Goal: Check status: Check status

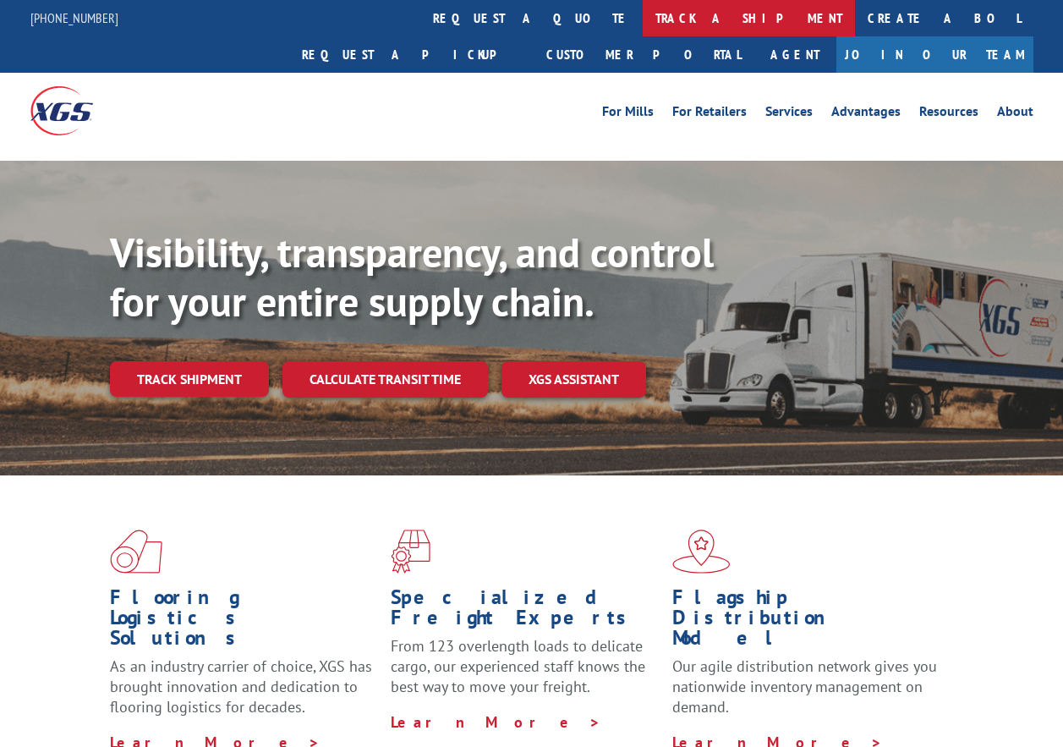
click at [643, 31] on link "track a shipment" at bounding box center [749, 18] width 212 height 36
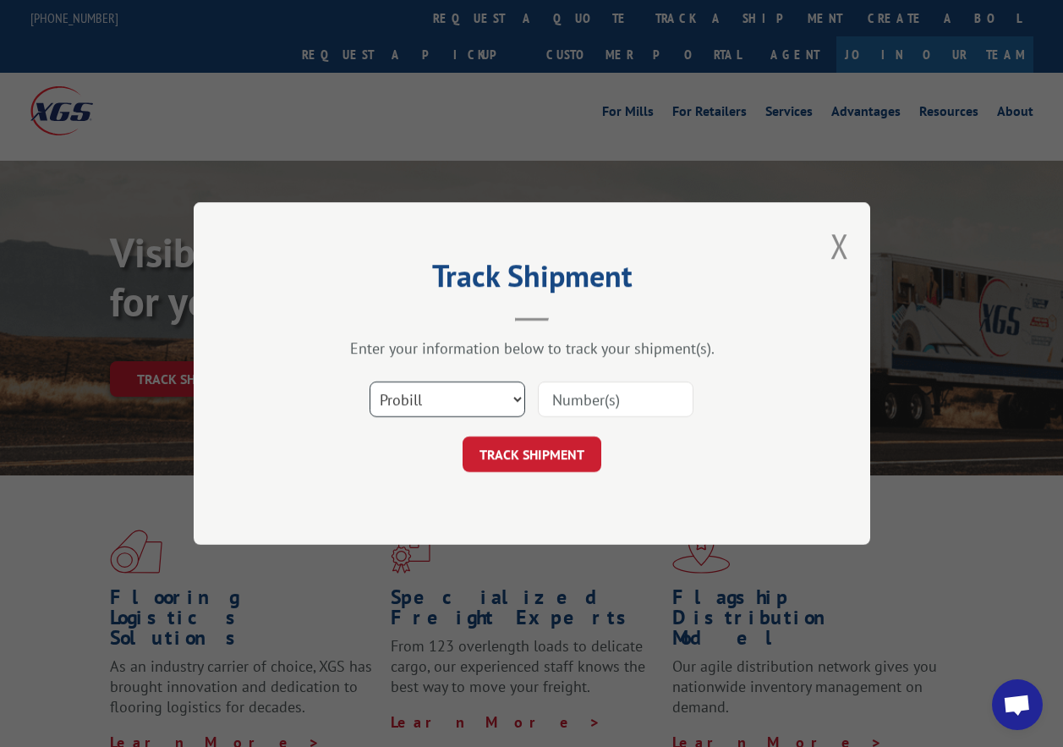
click at [464, 409] on select "Select category... Probill BOL PO" at bounding box center [448, 399] width 156 height 36
select select "bol"
click at [370, 381] on select "Select category... Probill BOL PO" at bounding box center [448, 399] width 156 height 36
click at [561, 404] on input at bounding box center [616, 399] width 156 height 36
type input "15172350"
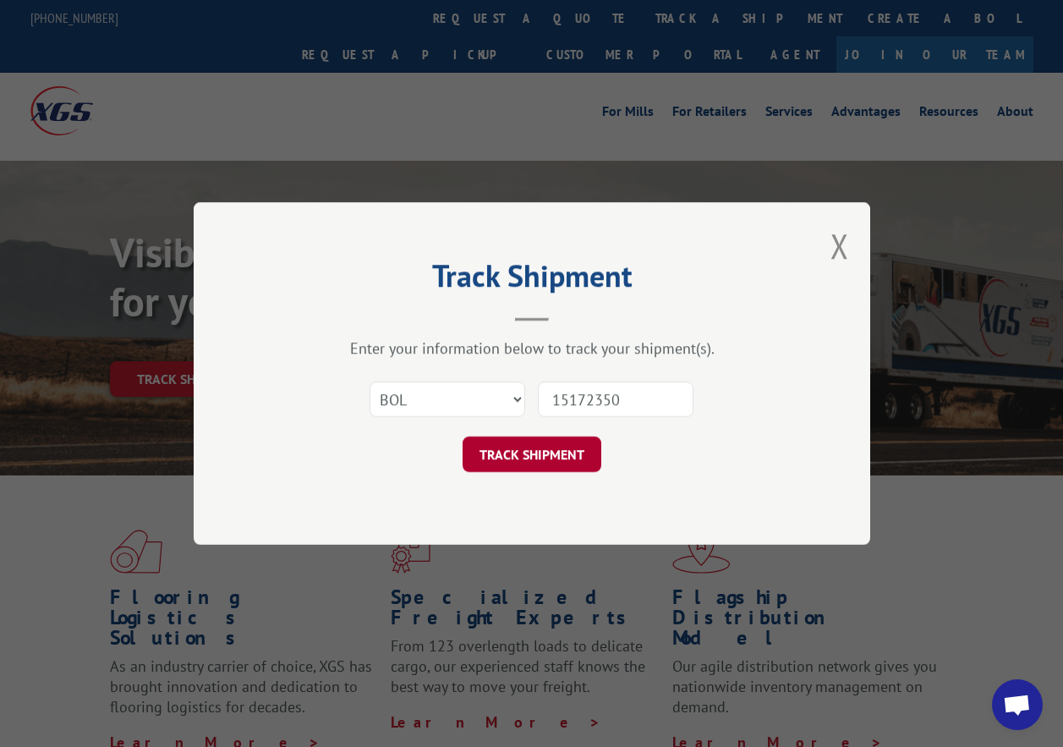
click at [547, 441] on button "TRACK SHIPMENT" at bounding box center [532, 454] width 139 height 36
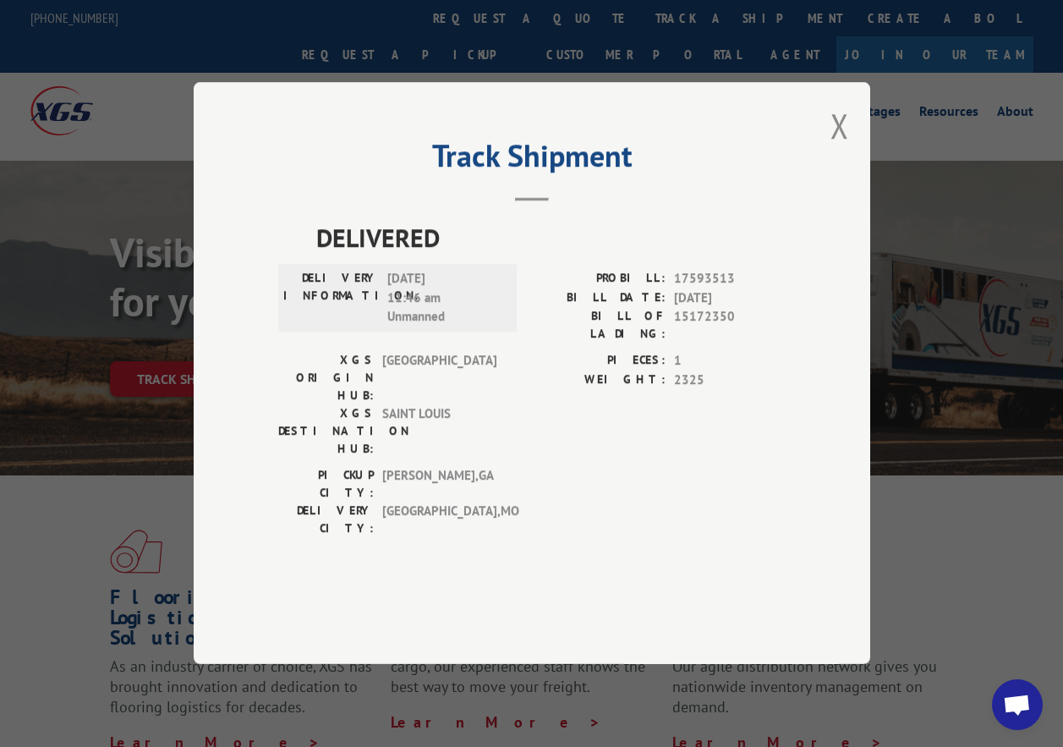
click at [684, 156] on div "Track Shipment DELIVERED DELIVERY INFORMATION: [DATE] 11:46 am Unmanned PROBILL…" at bounding box center [532, 373] width 677 height 582
